Goal: Task Accomplishment & Management: Use online tool/utility

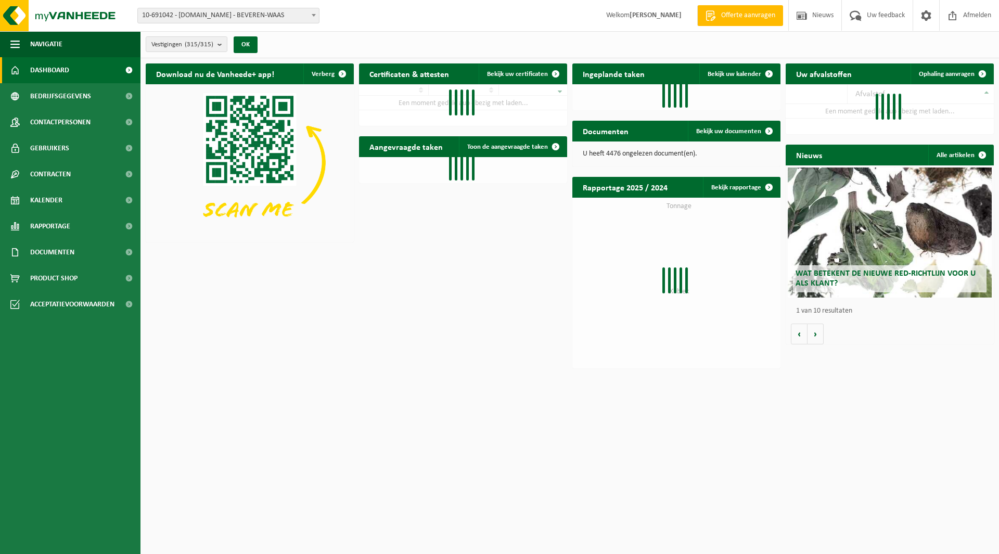
click at [208, 17] on span "10-691042 - [DOMAIN_NAME] - BEVEREN-WAAS" at bounding box center [228, 15] width 181 height 15
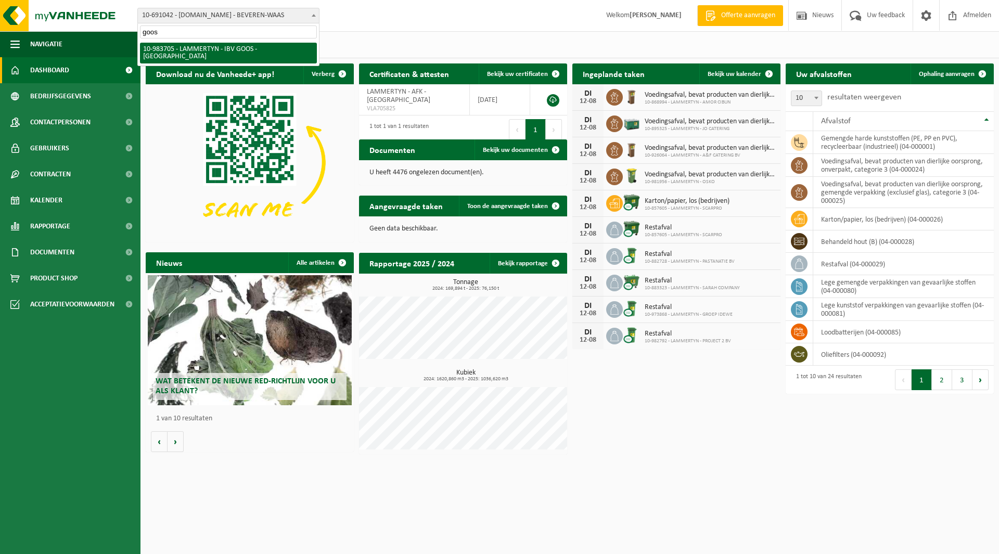
type input "goos"
select select "163387"
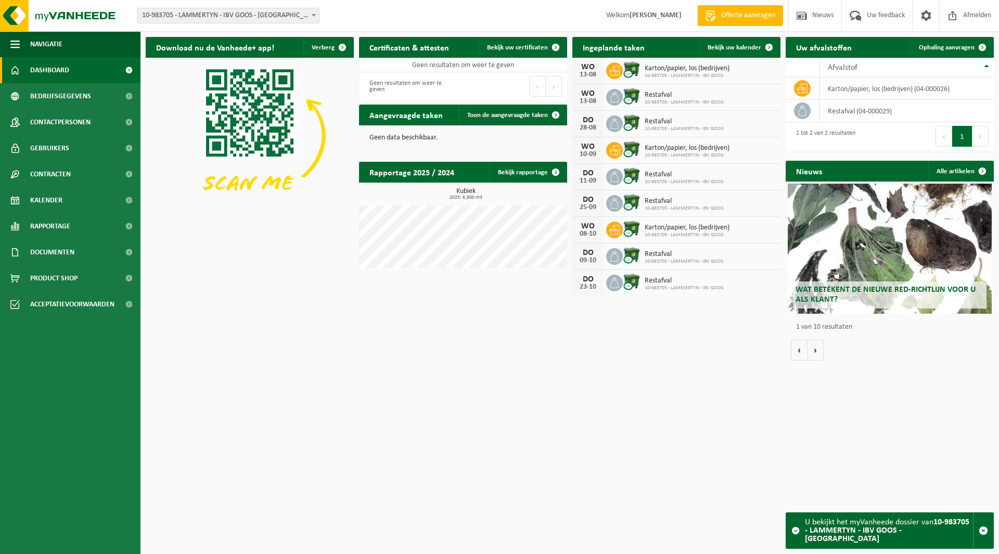
click at [237, 16] on span "10-983705 - LAMMERTYN - IBV GOOS - [GEOGRAPHIC_DATA]" at bounding box center [228, 15] width 181 height 15
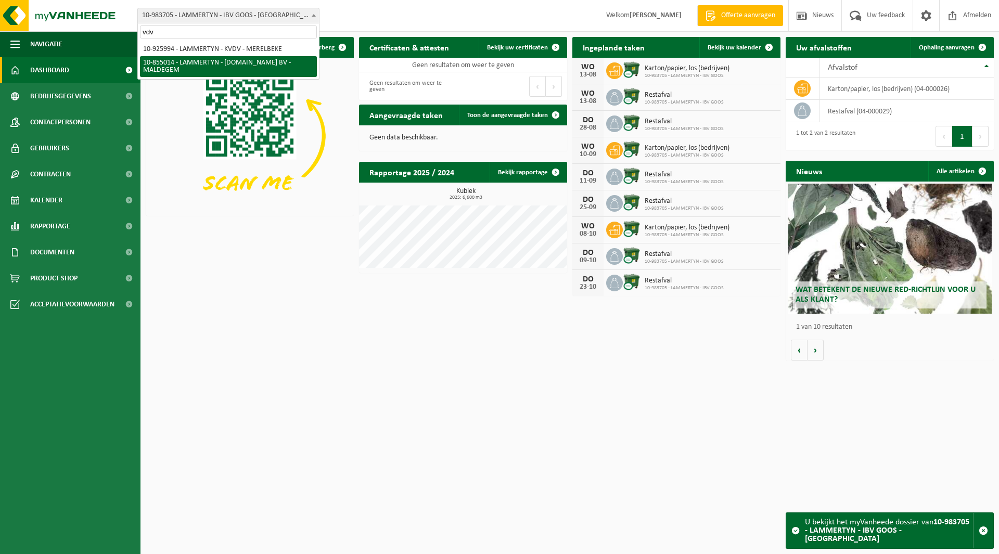
type input "vdv"
select select "98099"
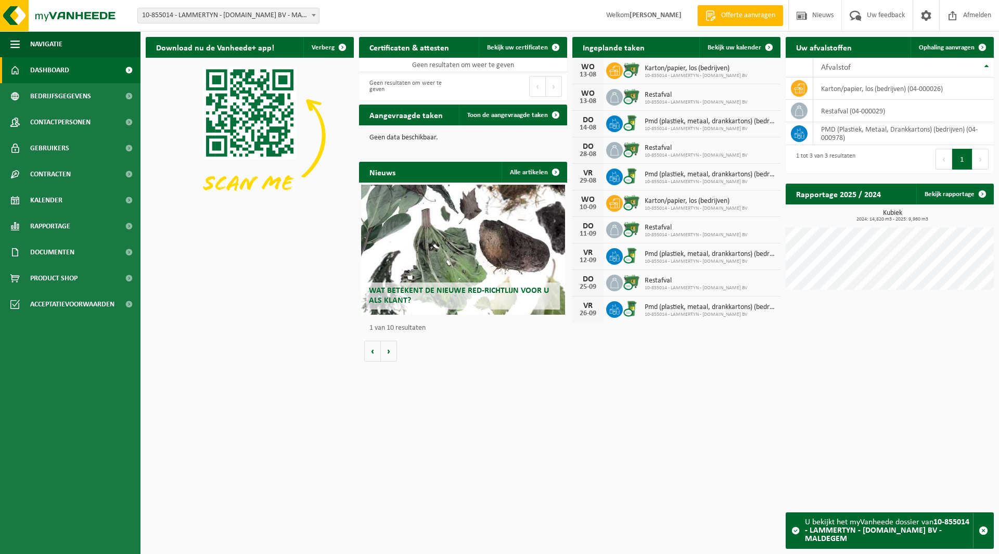
click at [208, 18] on span "10-855014 - LAMMERTYN - [DOMAIN_NAME] BV - MALDEGEM" at bounding box center [228, 15] width 181 height 15
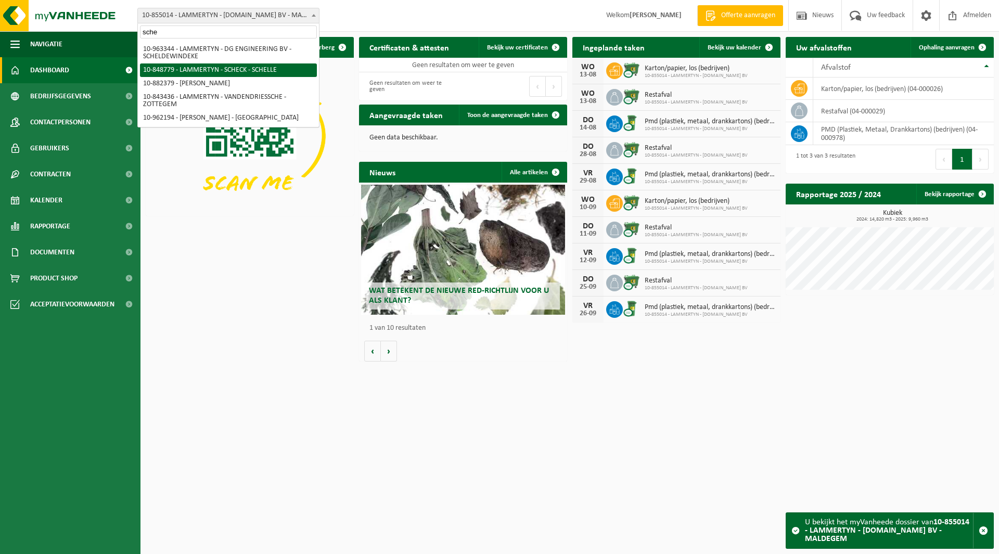
type input "sche"
select select "112346"
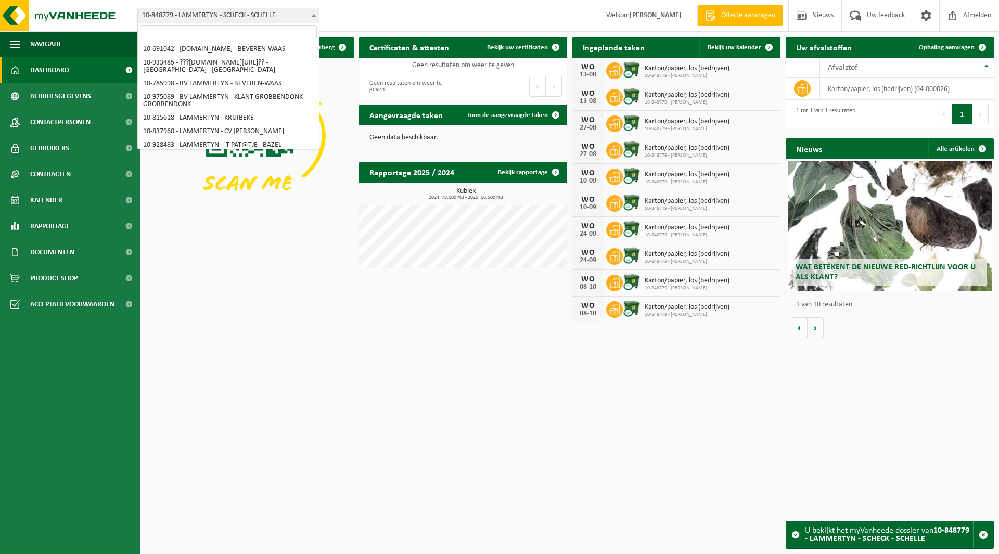
click at [196, 14] on span "10-848779 - LAMMERTYN - SCHECK - SCHELLE" at bounding box center [228, 15] width 181 height 15
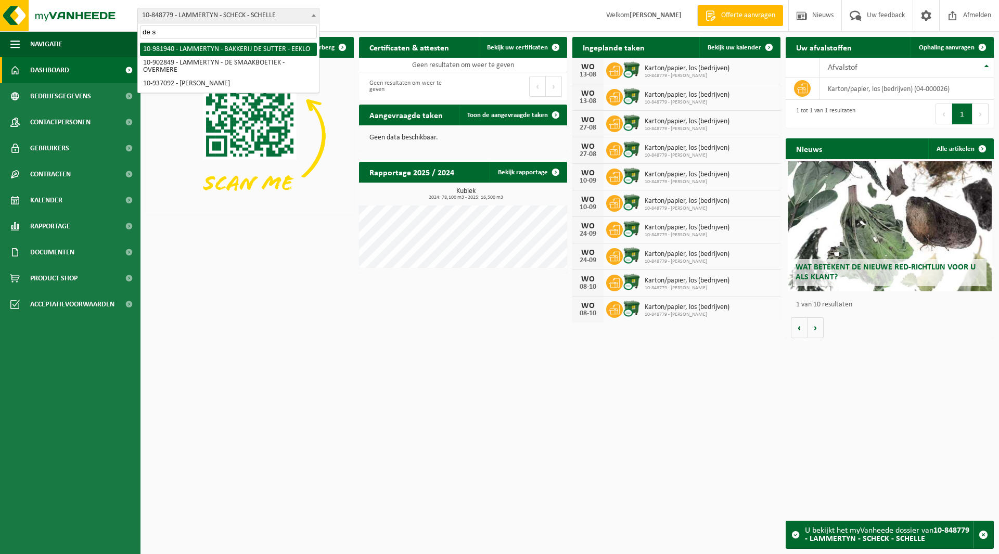
type input "de s"
select select "162275"
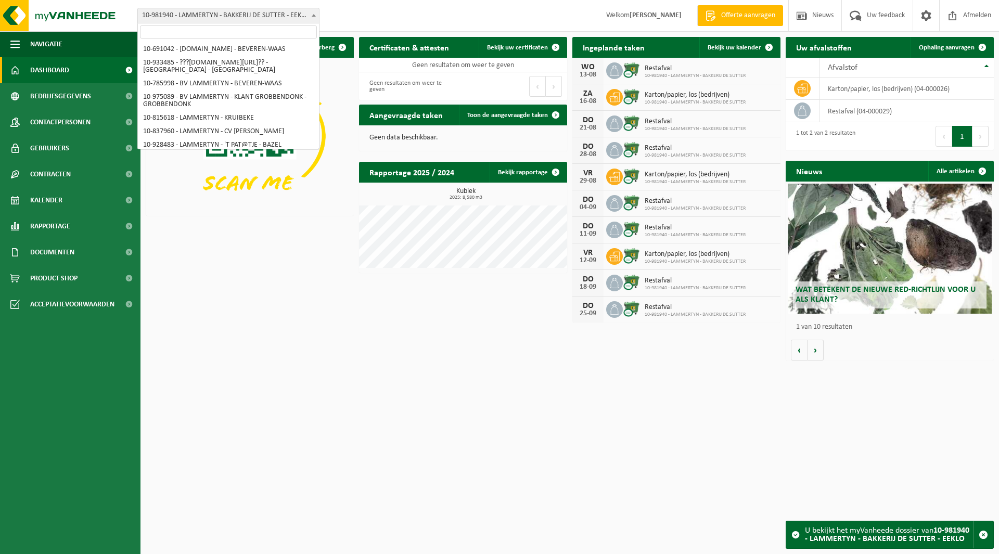
click at [221, 14] on span "10-981940 - LAMMERTYN - BAKKERIJ DE SUTTER - EEKLO" at bounding box center [228, 15] width 181 height 15
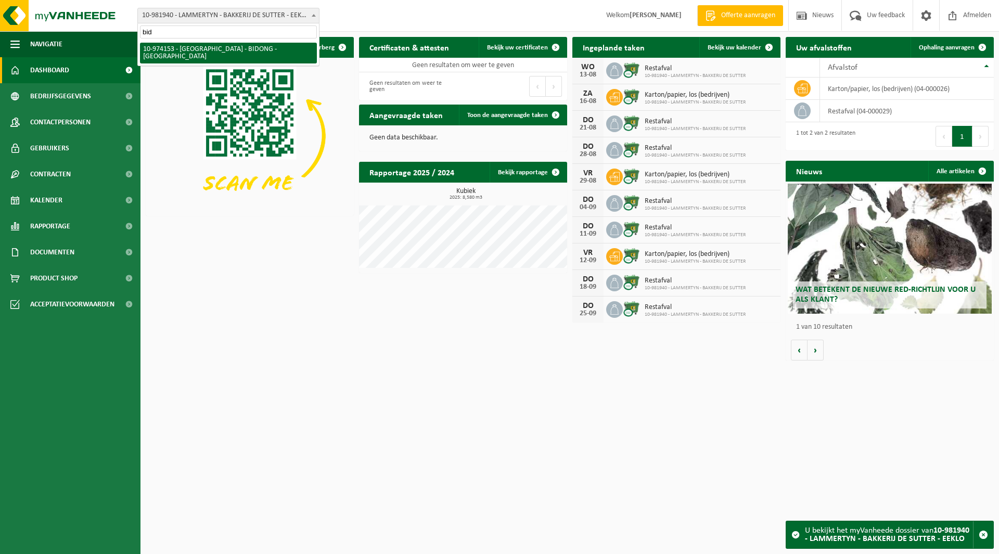
type input "bid"
select select "157416"
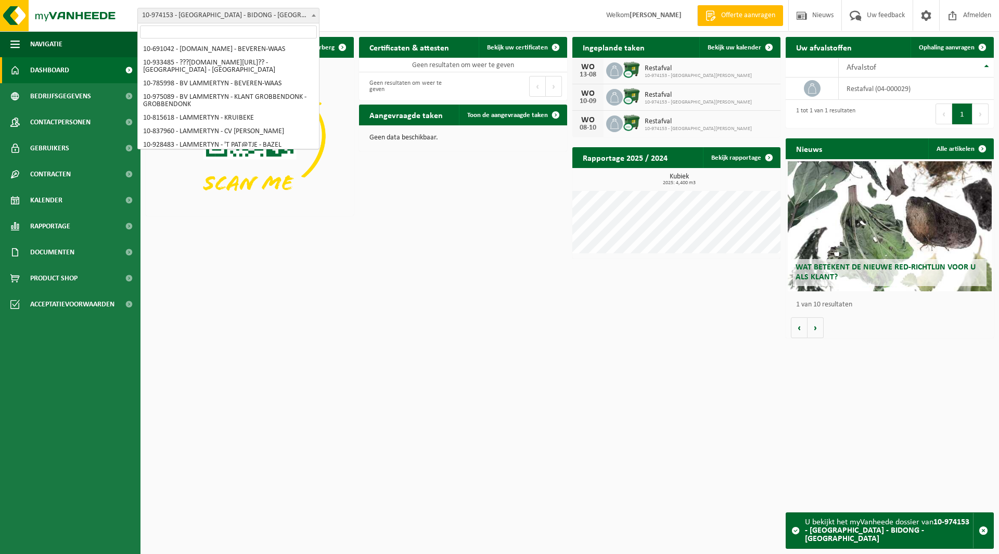
click at [215, 14] on span "10-974153 - [GEOGRAPHIC_DATA] - BIDONG - [GEOGRAPHIC_DATA]" at bounding box center [228, 15] width 181 height 15
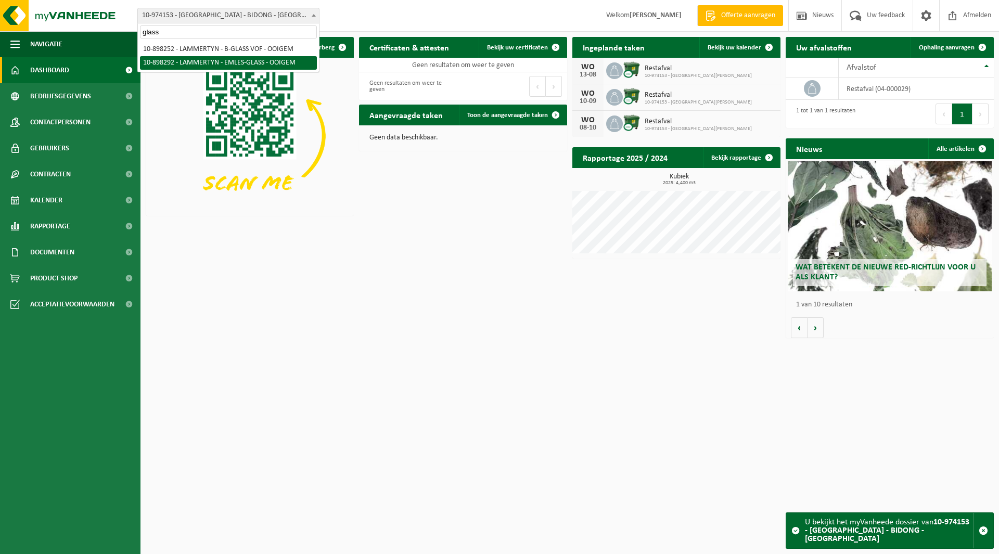
type input "glass"
select select "118097"
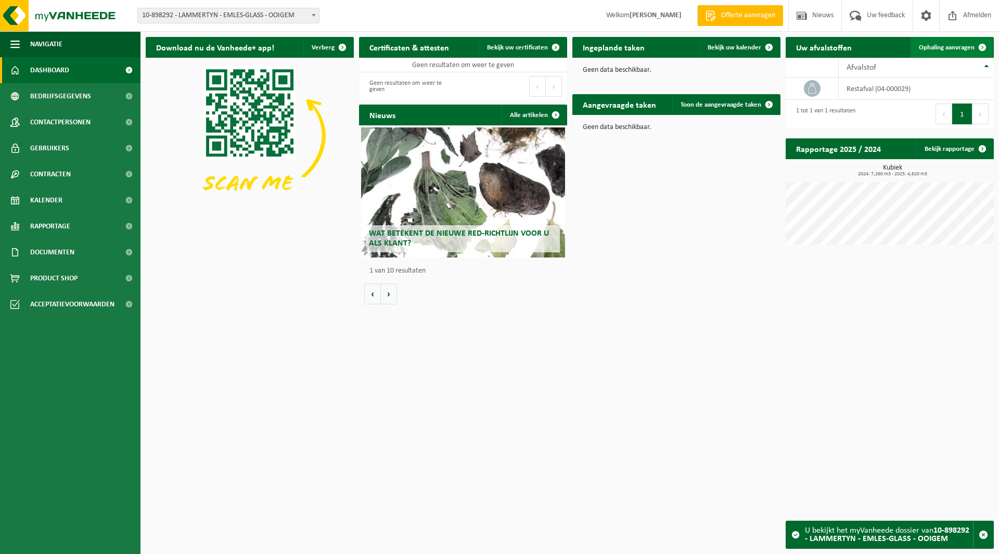
click at [932, 50] on span "Ophaling aanvragen" at bounding box center [946, 47] width 56 height 7
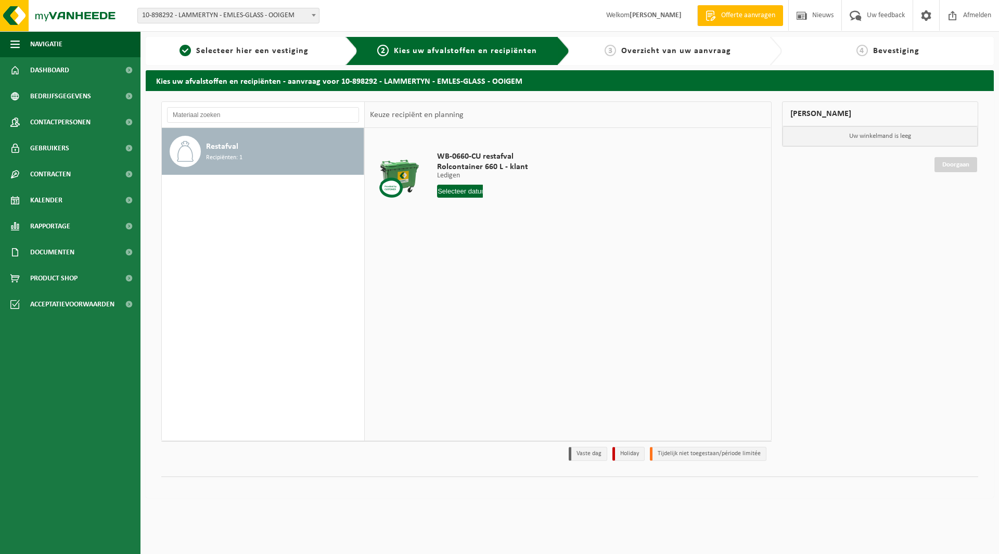
click at [448, 185] on input "text" at bounding box center [460, 191] width 46 height 13
click at [478, 282] on div "13" at bounding box center [483, 283] width 18 height 17
type input "Van [DATE]"
click at [467, 235] on button "In winkelmand" at bounding box center [466, 230] width 57 height 17
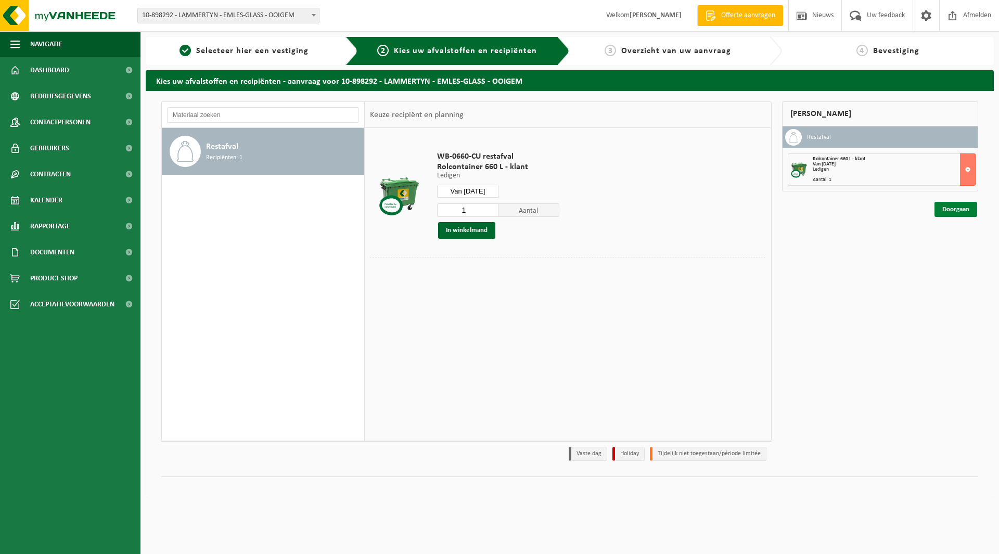
click at [952, 212] on link "Doorgaan" at bounding box center [955, 209] width 43 height 15
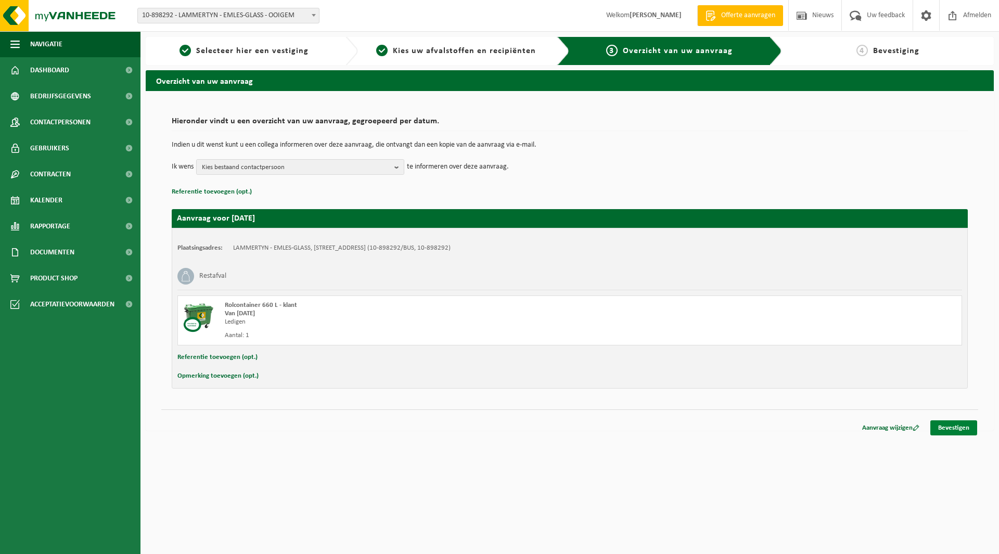
click at [955, 430] on link "Bevestigen" at bounding box center [953, 427] width 47 height 15
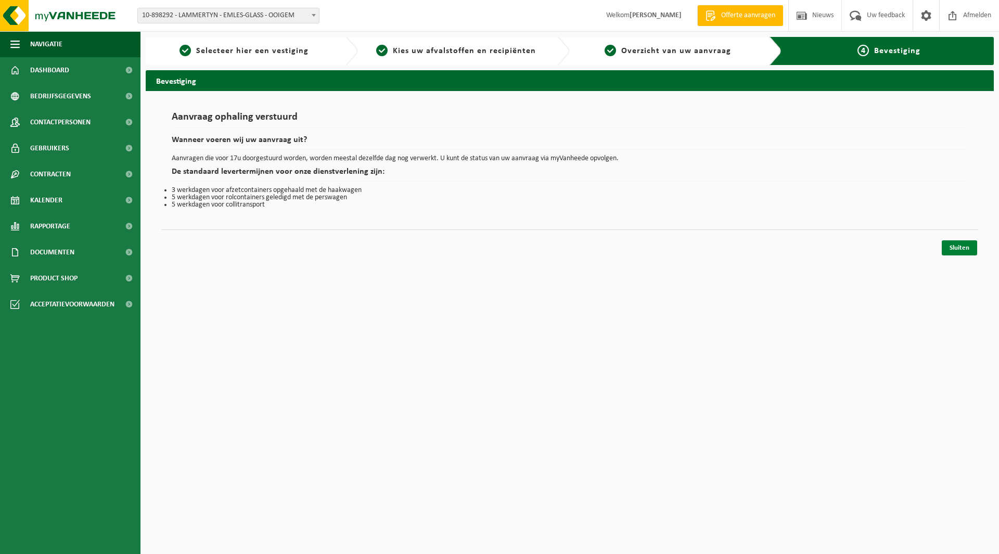
click at [961, 250] on link "Sluiten" at bounding box center [958, 247] width 35 height 15
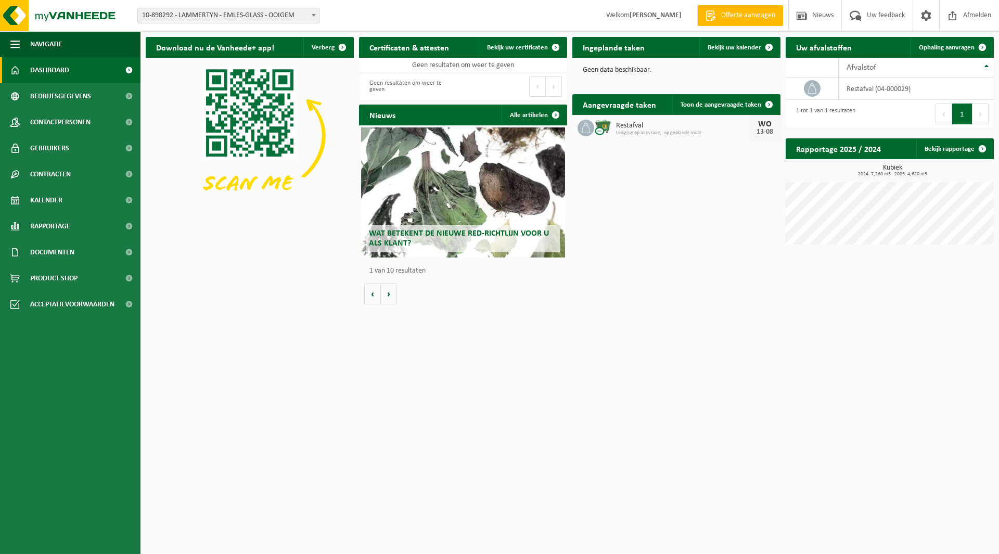
click at [210, 19] on span "10-898292 - LAMMERTYN - EMLES-GLASS - OOIGEM" at bounding box center [228, 15] width 181 height 15
type input "goos"
select select "163387"
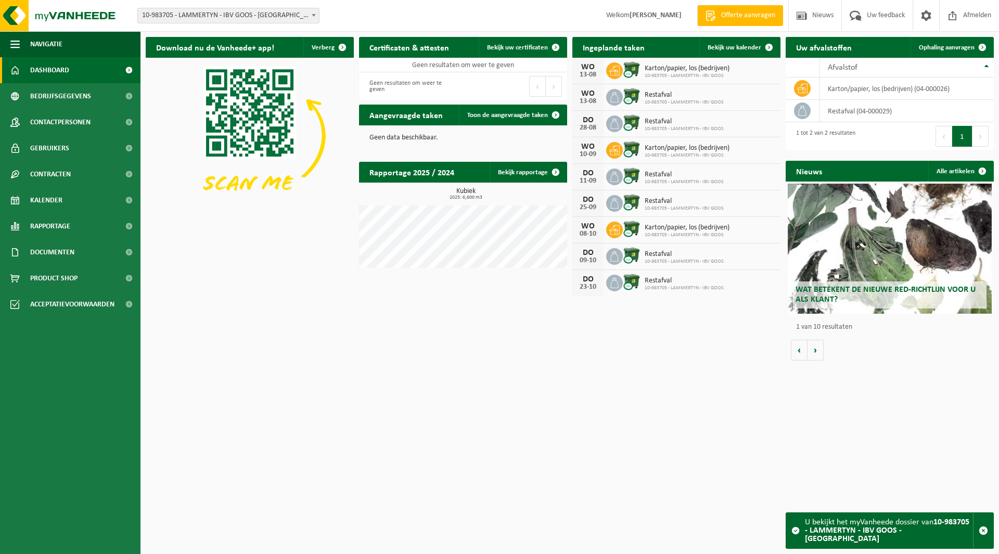
click at [192, 19] on span "10-983705 - LAMMERTYN - IBV GOOS - [GEOGRAPHIC_DATA]" at bounding box center [228, 15] width 181 height 15
type input "b-as"
select select "156568"
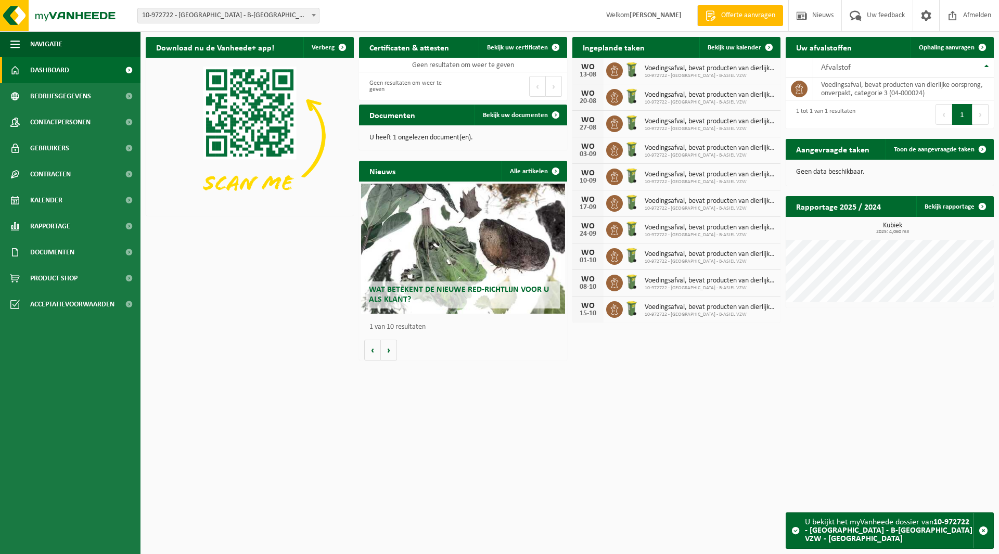
click at [250, 11] on span "10-972722 - [GEOGRAPHIC_DATA] - B-[GEOGRAPHIC_DATA] VZW - [GEOGRAPHIC_DATA]" at bounding box center [228, 15] width 181 height 15
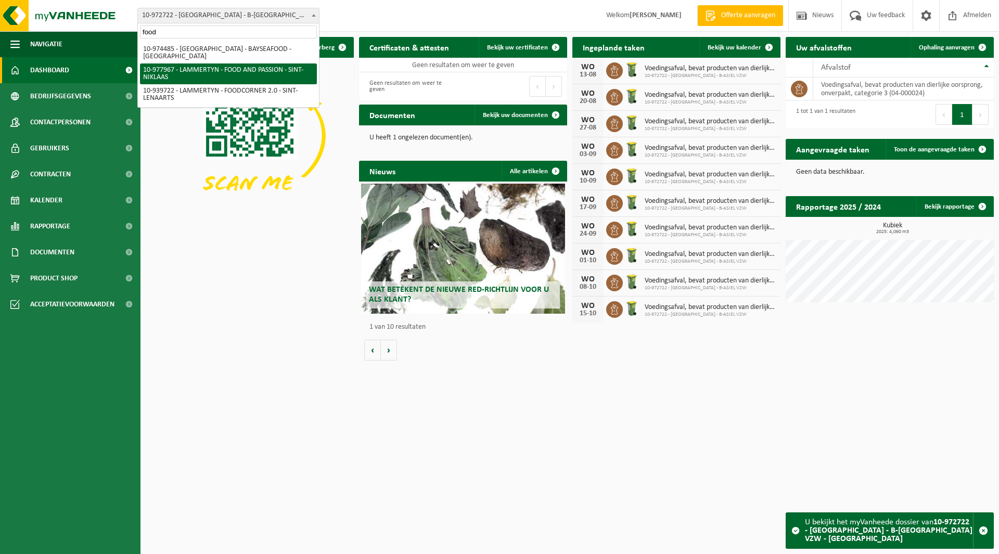
type input "food"
select select "159802"
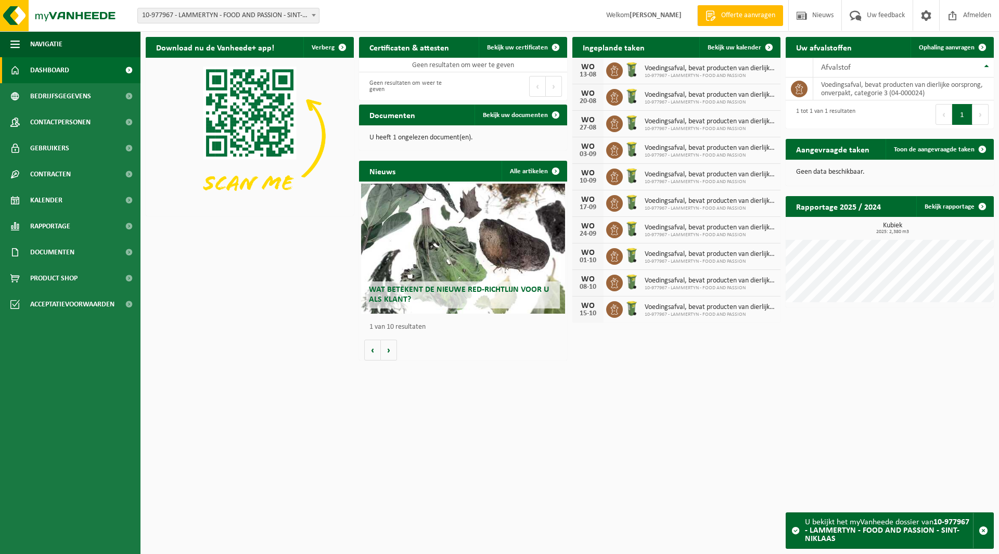
click at [202, 17] on span "10-977967 - LAMMERTYN - FOOD AND PASSION - SINT-NIKLAAS" at bounding box center [228, 15] width 181 height 15
type input "lumi"
select select "137377"
click at [202, 17] on span "10-937094 - LAMMERTYN - STORA ENSO - LUMIPAPER NV - KALLO" at bounding box center [228, 15] width 181 height 15
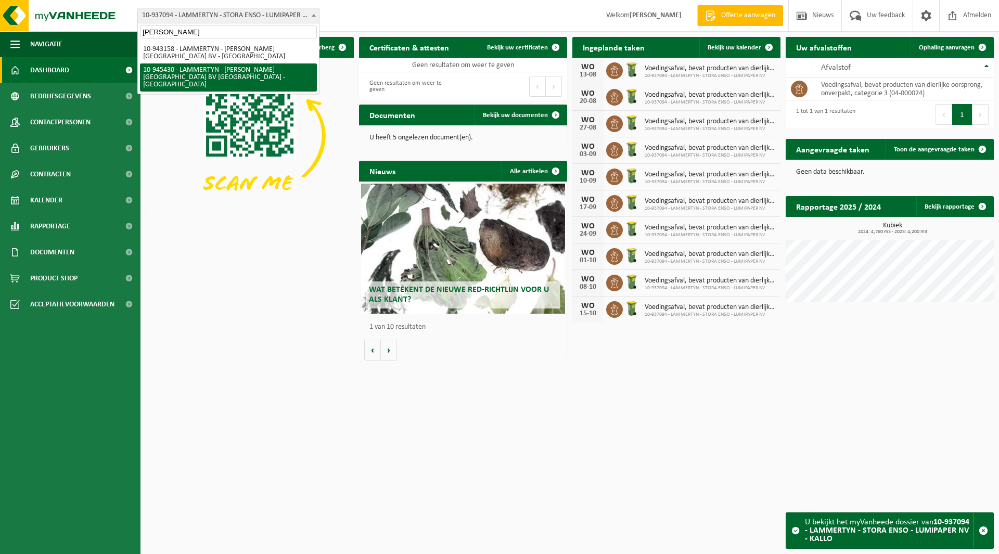
type input "moore"
select select "141215"
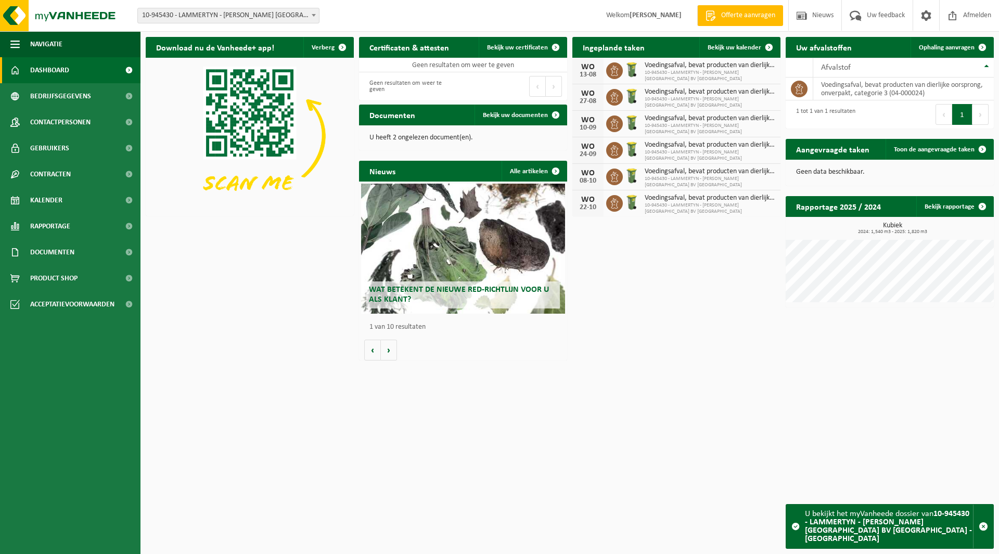
click at [228, 20] on span "10-945430 - LAMMERTYN - [PERSON_NAME] [GEOGRAPHIC_DATA] BV [GEOGRAPHIC_DATA] - …" at bounding box center [228, 15] width 181 height 15
type input "pjvhg"
select select "158367"
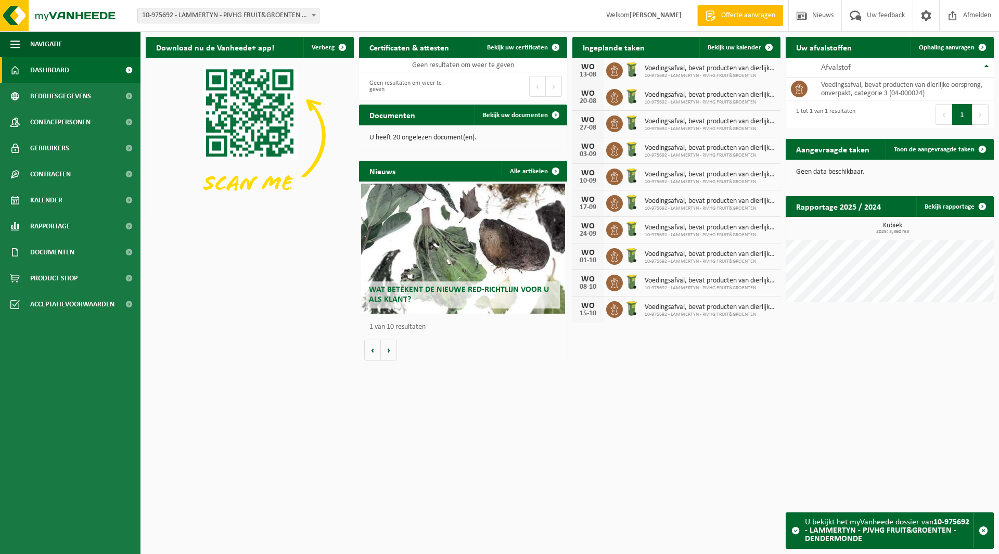
click at [226, 16] on span "10-975692 - LAMMERTYN - PJVHG FRUIT&GROENTEN - DENDERMONDE" at bounding box center [228, 15] width 181 height 15
type input "vanary"
select select "162561"
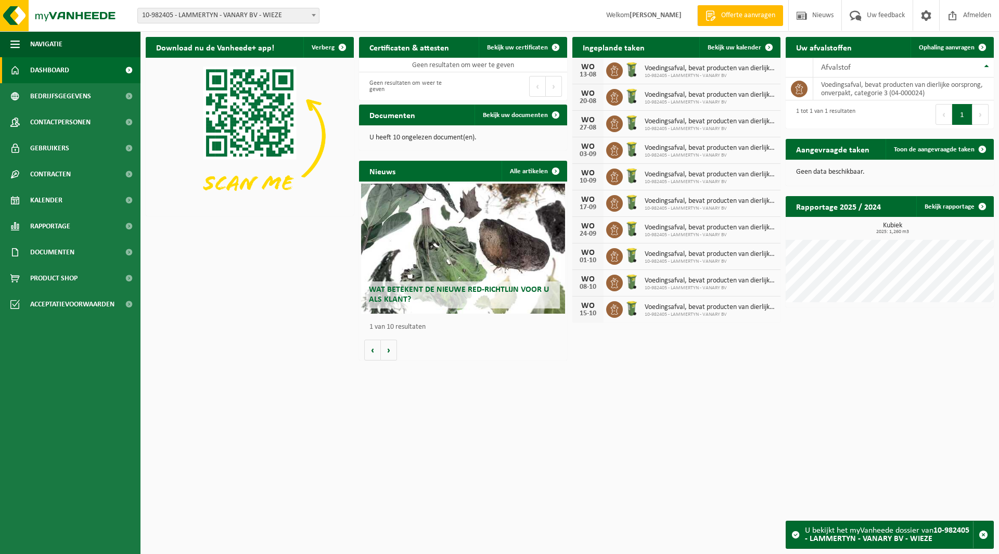
click at [234, 16] on span "10-982405 - LAMMERTYN - VANARY BV - WIEZE" at bounding box center [228, 15] width 181 height 15
type input "china"
select select "142463"
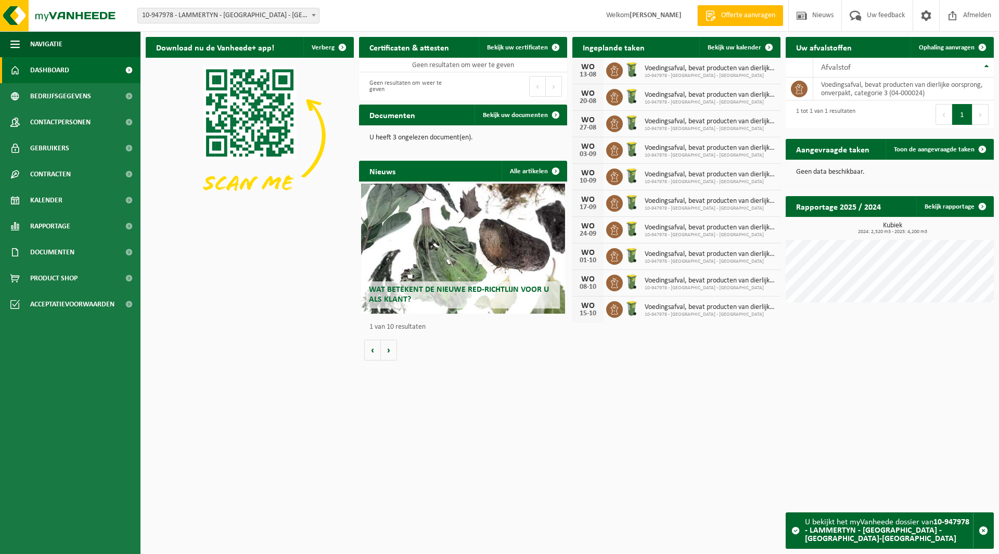
click at [236, 17] on span "10-947978 - LAMMERTYN - [GEOGRAPHIC_DATA] - [GEOGRAPHIC_DATA]-[GEOGRAPHIC_DATA]" at bounding box center [228, 15] width 181 height 15
type input "lozen"
select select "96267"
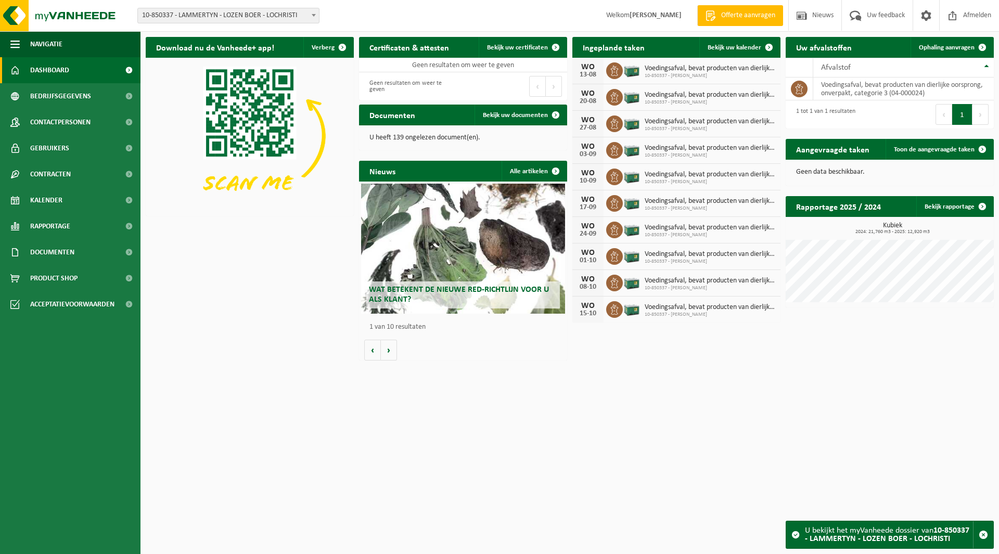
click at [218, 9] on span "10-850337 - LAMMERTYN - LOZEN BOER - LOCHRISTI" at bounding box center [228, 15] width 181 height 15
type input "soep"
select select "112837"
